Goal: Information Seeking & Learning: Check status

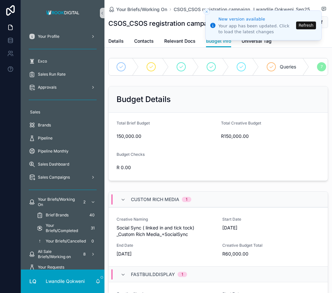
click at [205, 10] on icon "Close toast" at bounding box center [207, 12] width 4 height 4
click at [312, 23] on button "Refresh" at bounding box center [306, 26] width 20 height 8
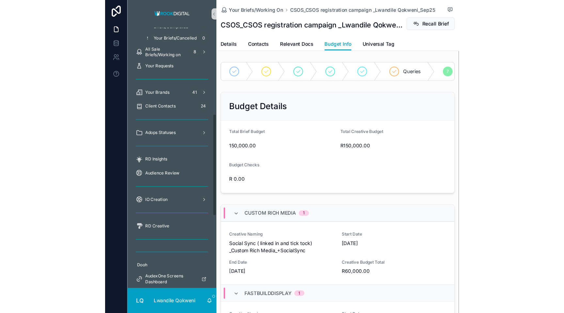
scroll to position [207, 0]
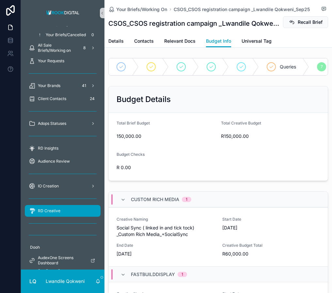
click at [54, 214] on div "RD Creative" at bounding box center [63, 211] width 68 height 10
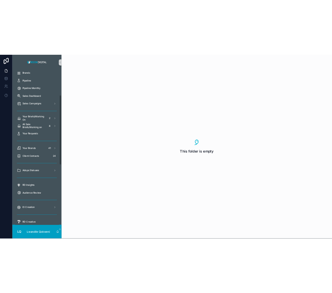
scroll to position [93, 0]
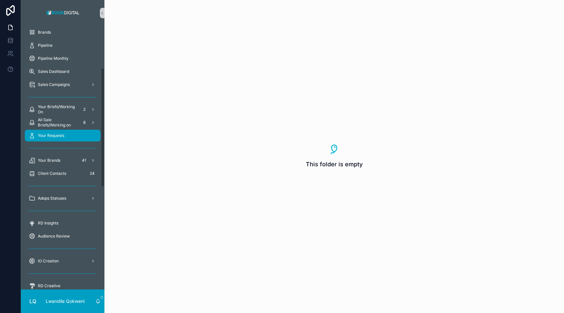
click at [70, 137] on div "Your Requests" at bounding box center [63, 135] width 68 height 10
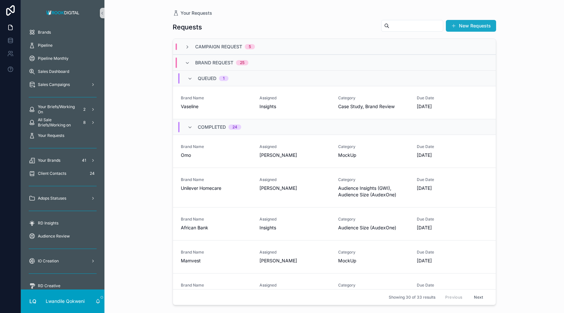
click at [332, 24] on button "New Requests" at bounding box center [471, 26] width 50 height 12
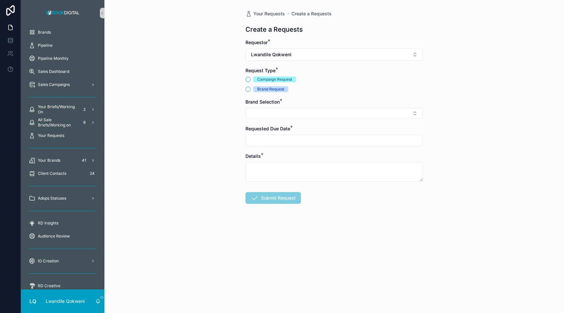
click at [252, 79] on div "Campaign Request" at bounding box center [334, 79] width 178 height 6
click at [250, 79] on button "Campaign Request" at bounding box center [247, 79] width 5 height 5
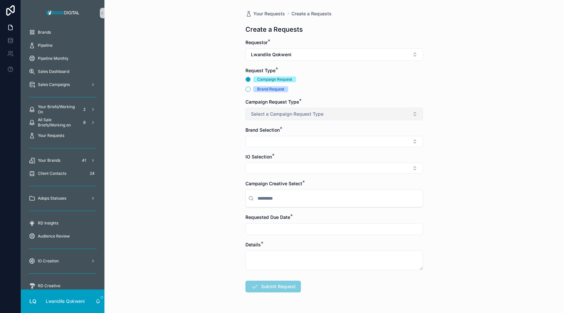
click at [305, 116] on span "Select a Campaign Request Type" at bounding box center [287, 114] width 72 height 7
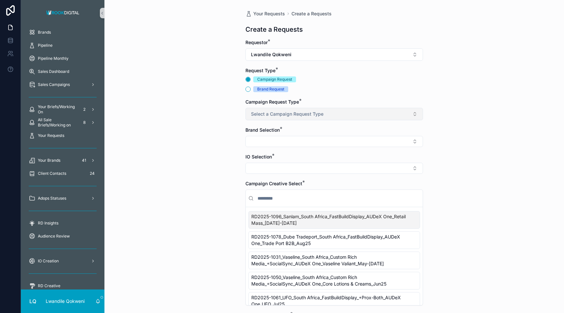
click at [305, 115] on span "Select a Campaign Request Type" at bounding box center [287, 114] width 72 height 7
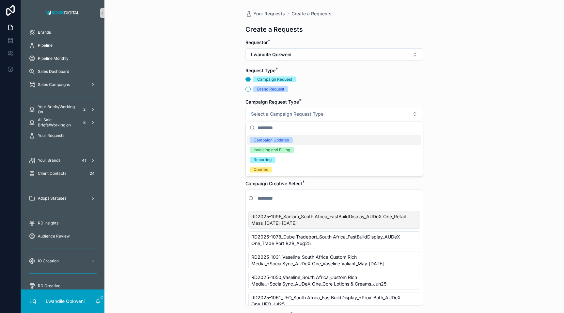
click at [332, 92] on div "Your Requests Create a Requests Create a Requests Requestor * Lwandile Qokweni …" at bounding box center [333, 156] width 459 height 313
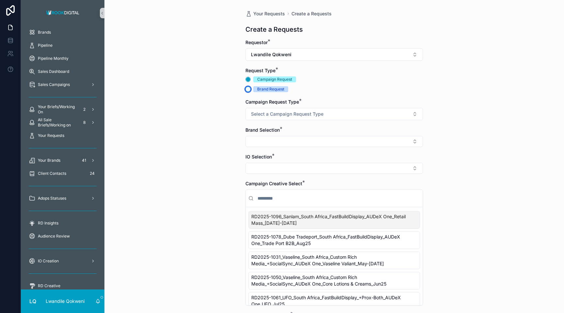
click at [249, 90] on button "Brand Request" at bounding box center [247, 88] width 5 height 5
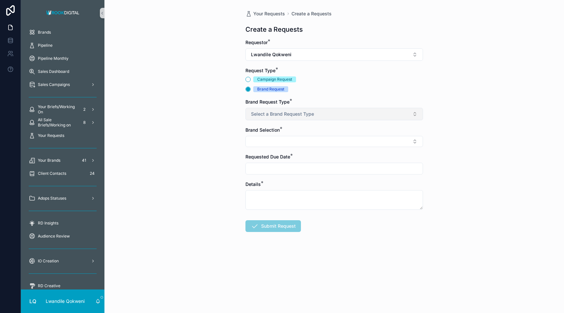
click at [332, 113] on button "Select a Brand Request Type" at bounding box center [334, 114] width 178 height 12
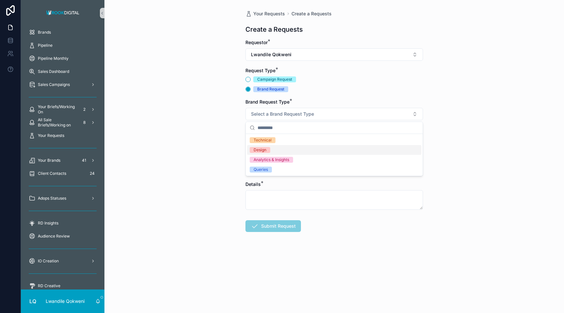
click at [260, 147] on div "Design" at bounding box center [260, 150] width 13 height 6
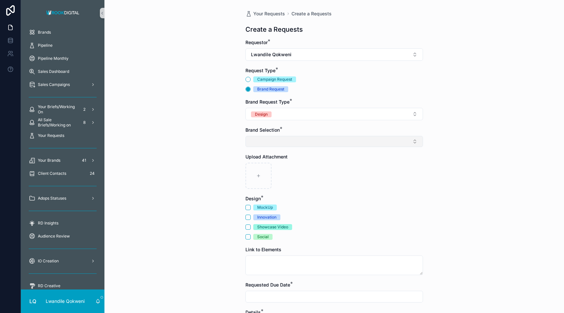
click at [278, 145] on button "Select Button" at bounding box center [334, 141] width 178 height 11
type input "*"
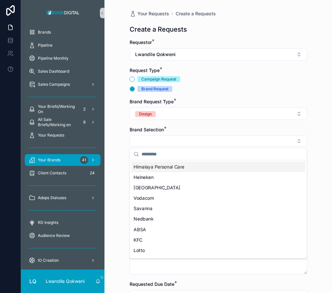
click at [54, 157] on div "Your Brands 41" at bounding box center [63, 160] width 68 height 10
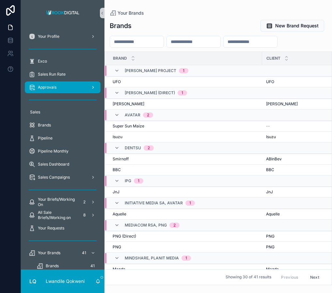
click at [73, 91] on div "Approvals" at bounding box center [63, 87] width 68 height 10
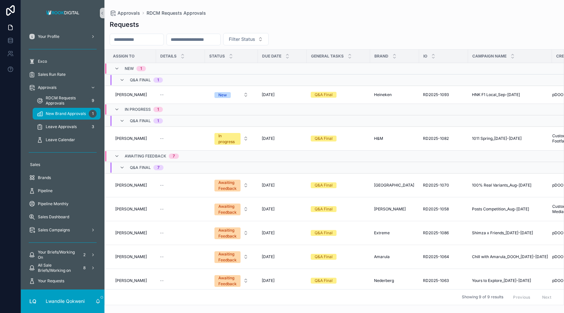
click at [67, 113] on span "New Brand Approvals" at bounding box center [66, 113] width 40 height 5
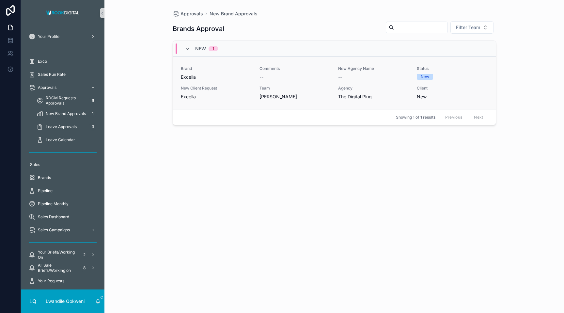
click at [332, 94] on div "Brand Excella Comments -- New Agency Name -- Status New New Client Request Exce…" at bounding box center [334, 83] width 307 height 34
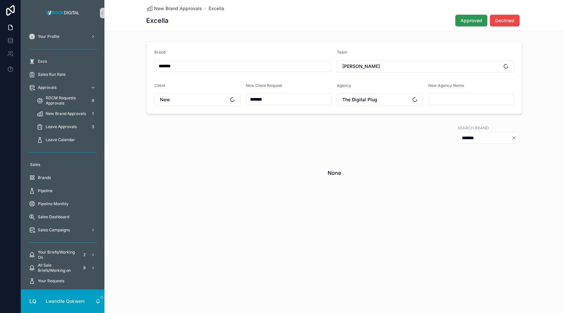
click at [332, 23] on span "Approved" at bounding box center [471, 20] width 22 height 7
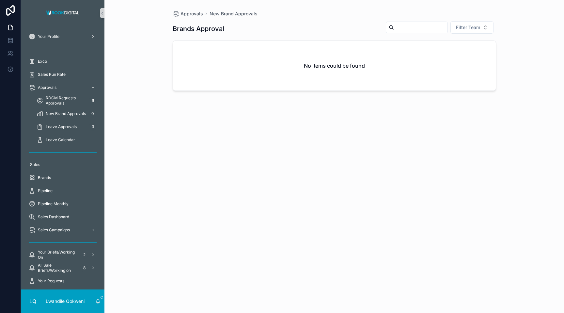
click at [71, 116] on div "New Brand Approvals 0" at bounding box center [67, 113] width 60 height 10
click at [64, 115] on span "New Brand Approvals" at bounding box center [66, 113] width 40 height 5
click at [58, 112] on span "New Brand Approvals" at bounding box center [66, 113] width 40 height 5
click at [51, 109] on div "New Brand Approvals 0" at bounding box center [67, 113] width 60 height 10
click at [46, 82] on div "Approvals" at bounding box center [63, 87] width 68 height 10
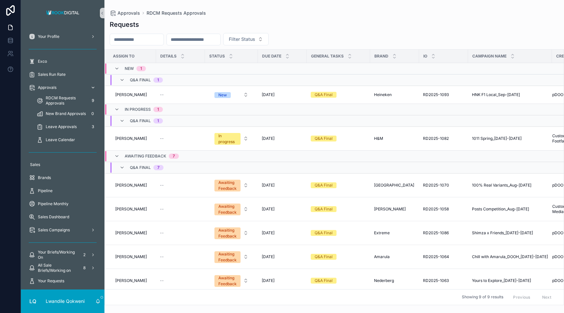
click at [46, 86] on span "Approvals" at bounding box center [47, 87] width 19 height 5
click at [199, 37] on input "scrollable content" at bounding box center [194, 39] width 54 height 9
click at [151, 37] on input "scrollable content" at bounding box center [137, 39] width 54 height 9
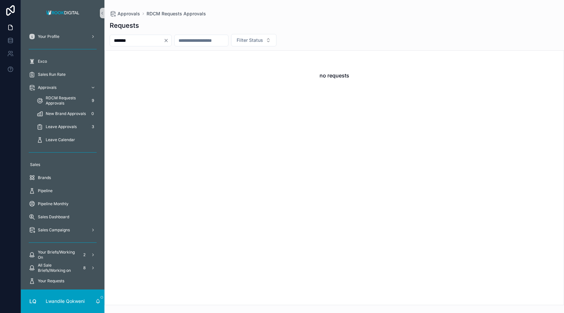
click at [134, 43] on input "*******" at bounding box center [137, 40] width 54 height 9
type input "*"
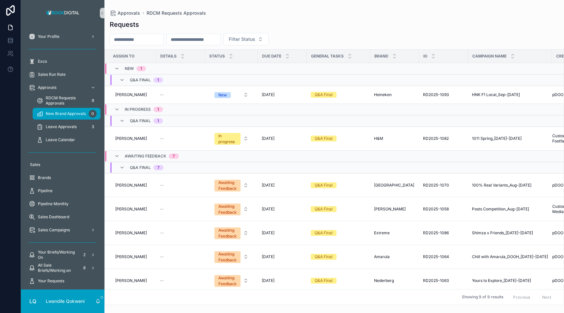
click at [72, 112] on span "New Brand Approvals" at bounding box center [66, 113] width 40 height 5
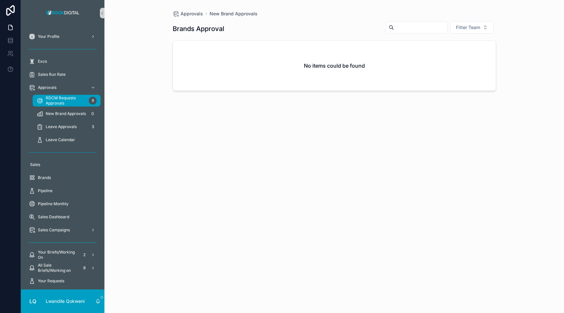
click at [71, 96] on span "RDCM Requests Approvals" at bounding box center [66, 100] width 40 height 10
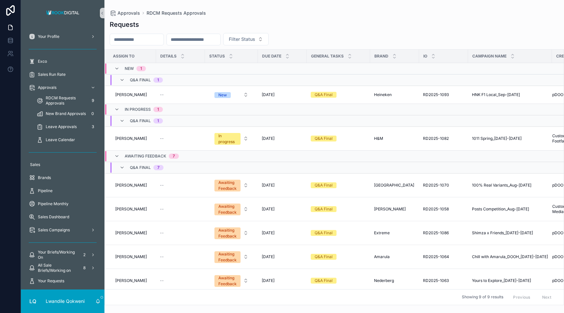
click at [149, 39] on input "scrollable content" at bounding box center [137, 39] width 54 height 9
type input "*******"
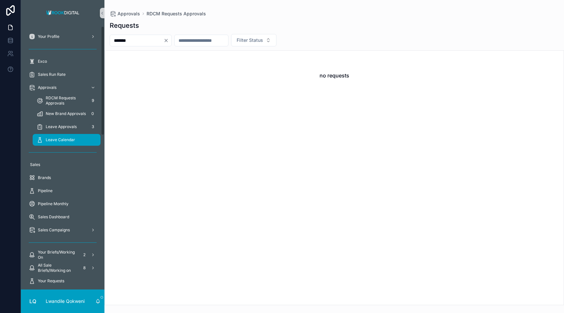
click at [44, 144] on div "Leave Calendar" at bounding box center [67, 139] width 60 height 10
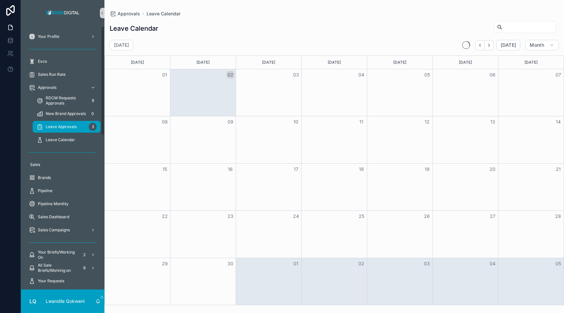
click at [58, 129] on span "Leave Approvals" at bounding box center [61, 126] width 31 height 5
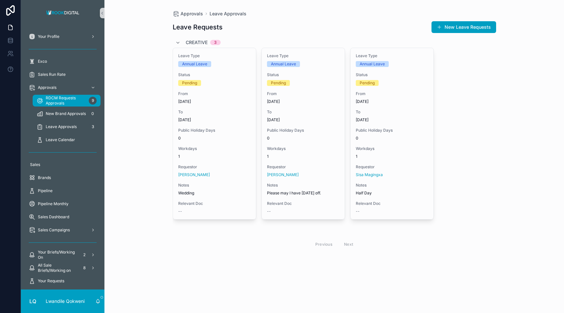
click at [69, 98] on span "RDCM Requests Approvals" at bounding box center [66, 100] width 40 height 10
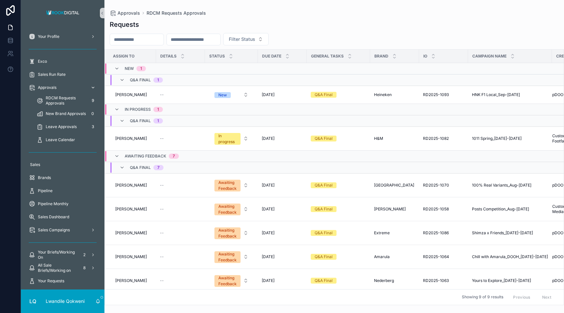
click at [60, 86] on div "Approvals" at bounding box center [63, 87] width 68 height 10
click at [58, 73] on span "Sales Run Rate" at bounding box center [52, 74] width 28 height 5
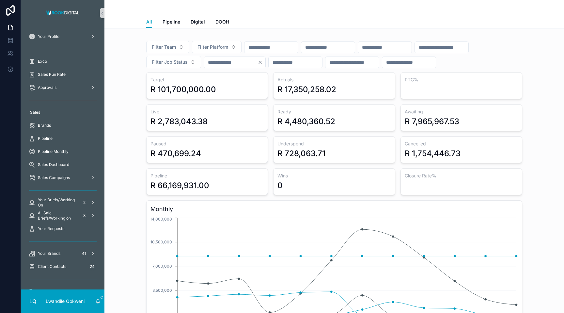
click at [52, 76] on span "Sales Run Rate" at bounding box center [52, 74] width 28 height 5
click at [43, 127] on span "Brands" at bounding box center [44, 125] width 13 height 5
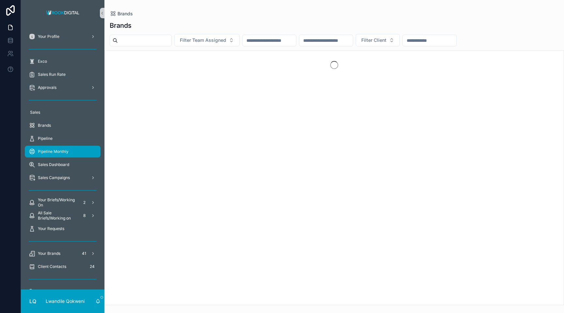
click at [44, 146] on div "Pipeline Monthly" at bounding box center [63, 151] width 68 height 10
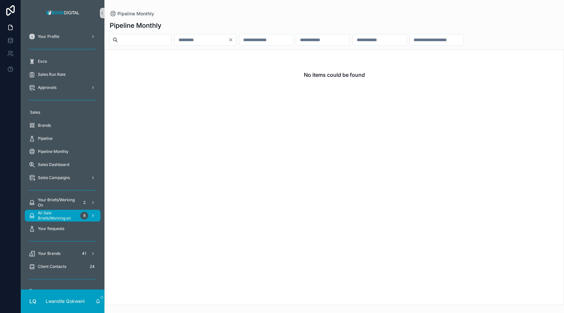
click at [56, 216] on span "All Sale Briefs/Working on" at bounding box center [58, 215] width 40 height 10
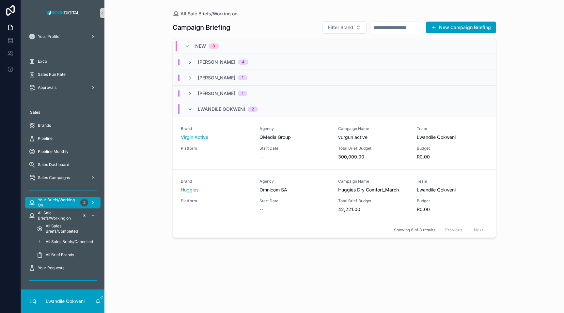
click at [59, 200] on span "Your Briefs/Working On" at bounding box center [58, 202] width 40 height 10
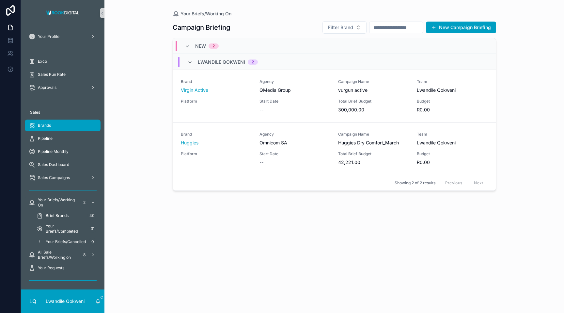
click at [71, 123] on div "Brands" at bounding box center [63, 125] width 68 height 10
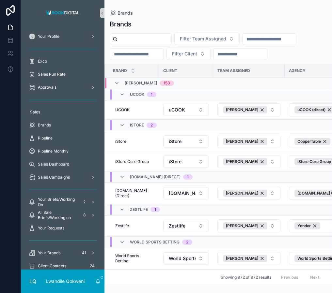
click at [60, 68] on div "Sales Run Rate" at bounding box center [63, 74] width 84 height 13
click at [58, 74] on span "Sales Run Rate" at bounding box center [52, 74] width 28 height 5
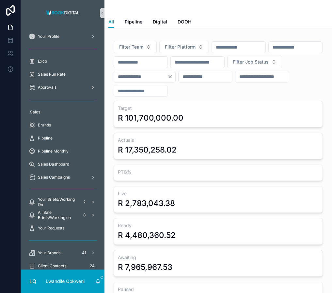
click at [166, 21] on div "All Pipeline Digital DOOH" at bounding box center [218, 22] width 220 height 12
click at [164, 21] on span "Digital" at bounding box center [160, 22] width 14 height 7
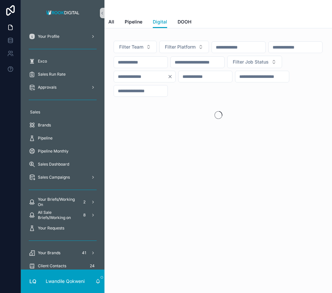
click at [192, 18] on div "All Pipeline Digital DOOH" at bounding box center [218, 22] width 220 height 12
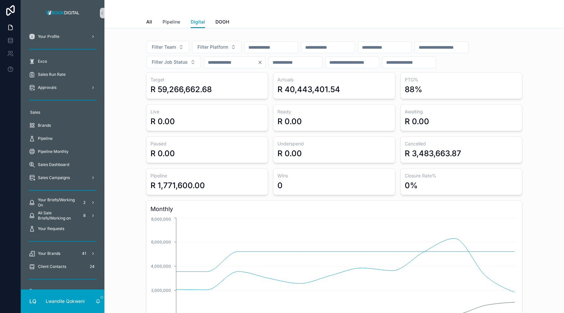
click at [167, 22] on span "Pipeline" at bounding box center [171, 22] width 18 height 7
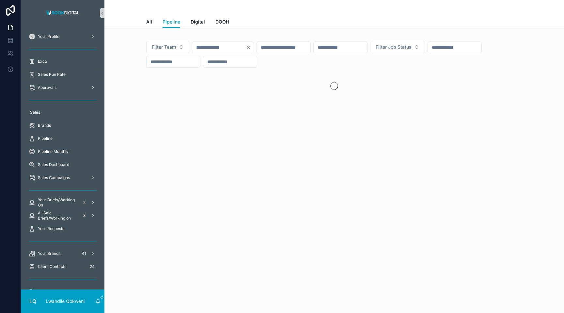
click at [153, 22] on div "All Pipeline Digital DOOH" at bounding box center [334, 22] width 376 height 12
click at [150, 23] on span "All" at bounding box center [149, 22] width 6 height 7
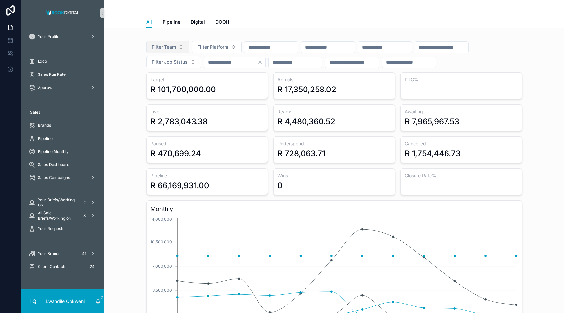
click at [182, 48] on button "Filter Team" at bounding box center [167, 47] width 43 height 12
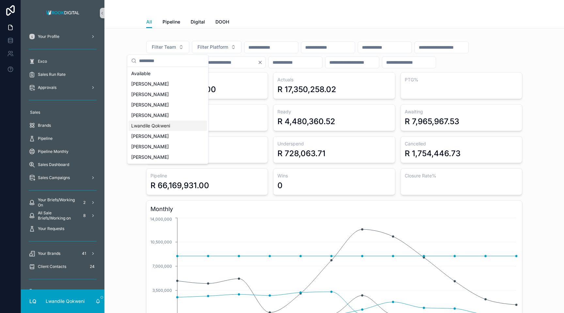
click at [170, 127] on span "Lwandile Qokweni" at bounding box center [150, 125] width 39 height 7
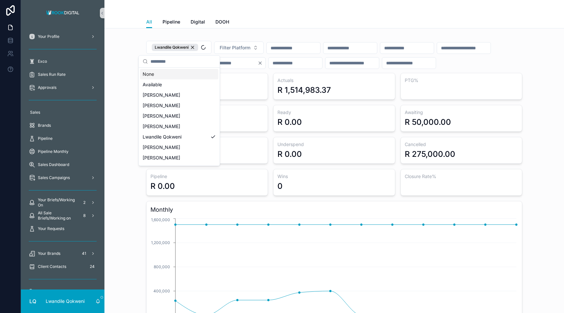
click at [332, 15] on div "scrollable content" at bounding box center [334, 8] width 376 height 16
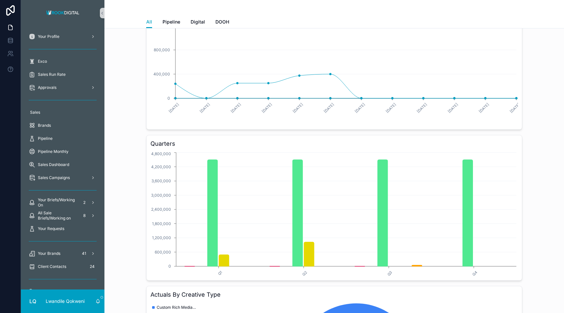
scroll to position [216, 0]
